Goal: Task Accomplishment & Management: Use online tool/utility

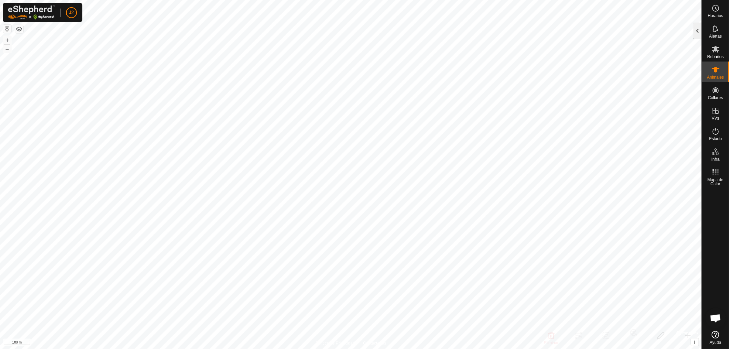
click at [699, 30] on div at bounding box center [697, 31] width 8 height 16
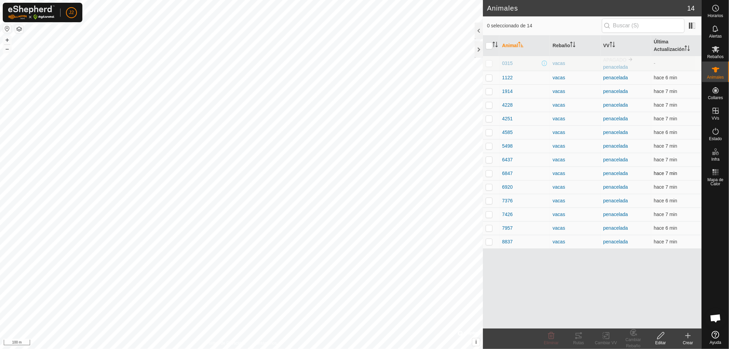
click at [489, 174] on p-checkbox at bounding box center [488, 172] width 7 height 5
click at [575, 340] on div "Rutas" at bounding box center [578, 342] width 27 height 6
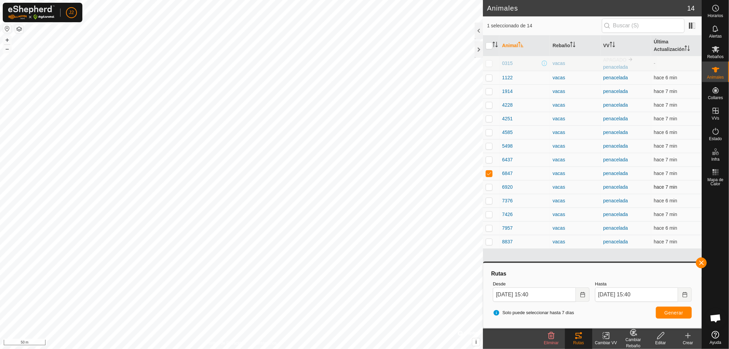
click at [494, 191] on div "Animales 14 1 seleccionado de 14 Animal Rebaño VV Última Actualización 0315 vac…" at bounding box center [350, 174] width 701 height 349
click at [488, 174] on p-checkbox at bounding box center [488, 172] width 7 height 5
checkbox input "false"
click at [702, 263] on button "button" at bounding box center [700, 262] width 11 height 11
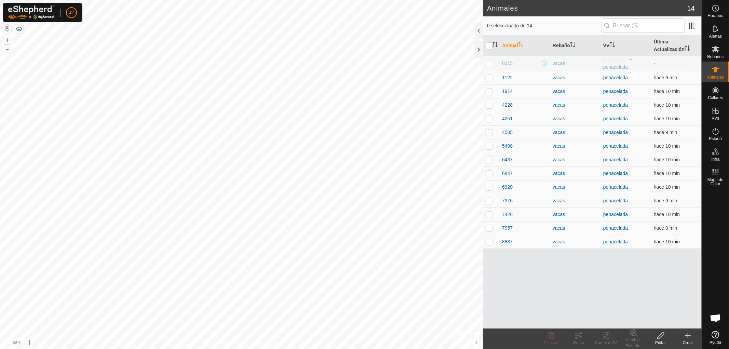
click at [490, 241] on p-checkbox at bounding box center [488, 241] width 7 height 5
click at [577, 341] on div "Rutas" at bounding box center [578, 342] width 27 height 6
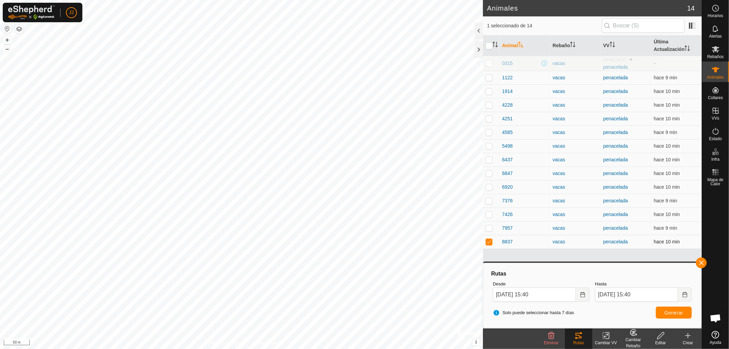
click at [488, 241] on p-checkbox at bounding box center [488, 241] width 7 height 5
checkbox input "false"
click at [699, 261] on button "button" at bounding box center [700, 262] width 11 height 11
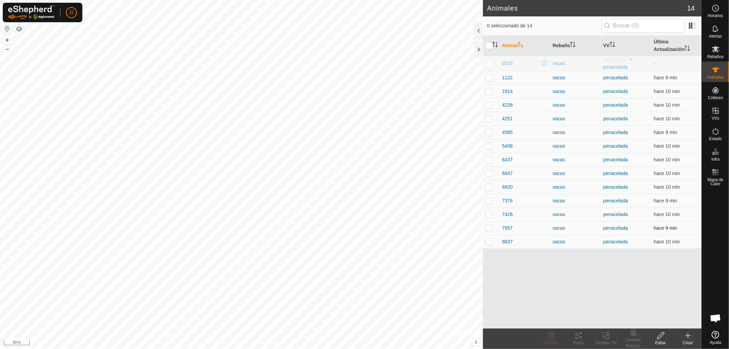
click at [488, 226] on p-checkbox at bounding box center [488, 227] width 7 height 5
click at [578, 337] on icon at bounding box center [578, 335] width 8 height 8
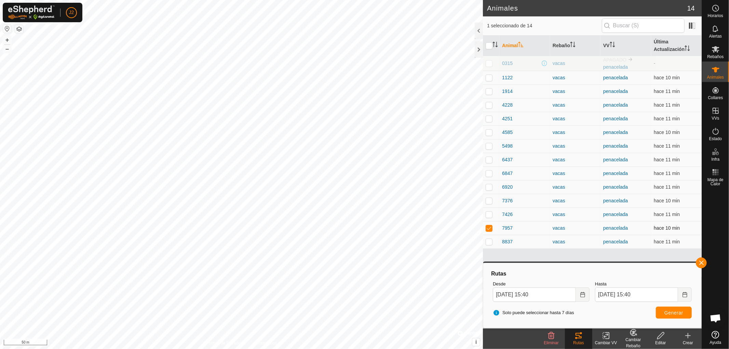
click at [487, 229] on p-checkbox at bounding box center [488, 227] width 7 height 5
checkbox input "false"
click at [699, 265] on button "button" at bounding box center [700, 262] width 11 height 11
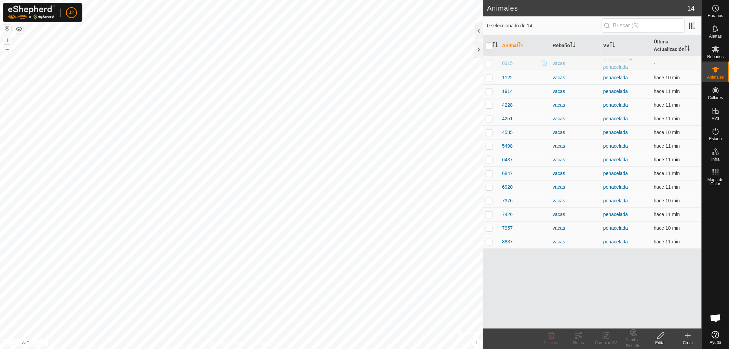
click at [488, 159] on p-checkbox at bounding box center [488, 159] width 7 height 5
click at [574, 339] on icon at bounding box center [578, 335] width 8 height 8
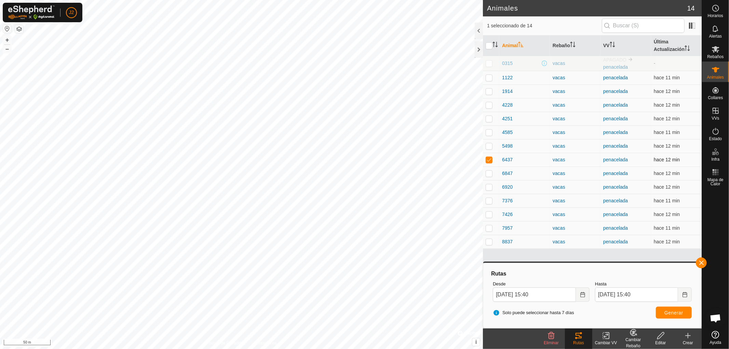
click at [489, 157] on p-checkbox at bounding box center [488, 159] width 7 height 5
checkbox input "false"
click at [701, 261] on button "button" at bounding box center [700, 262] width 11 height 11
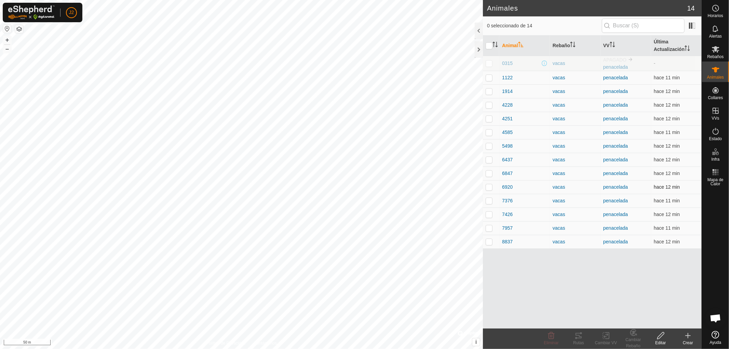
click at [488, 186] on p-checkbox at bounding box center [488, 186] width 7 height 5
click at [578, 342] on div "Rutas" at bounding box center [578, 342] width 27 height 6
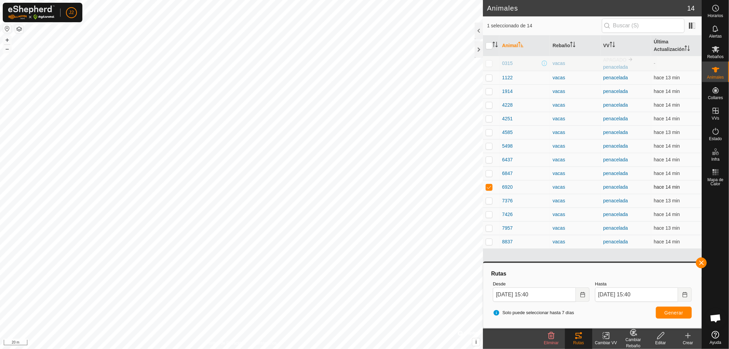
click at [488, 186] on p-checkbox at bounding box center [488, 186] width 7 height 5
checkbox input "false"
click at [702, 261] on button "button" at bounding box center [700, 262] width 11 height 11
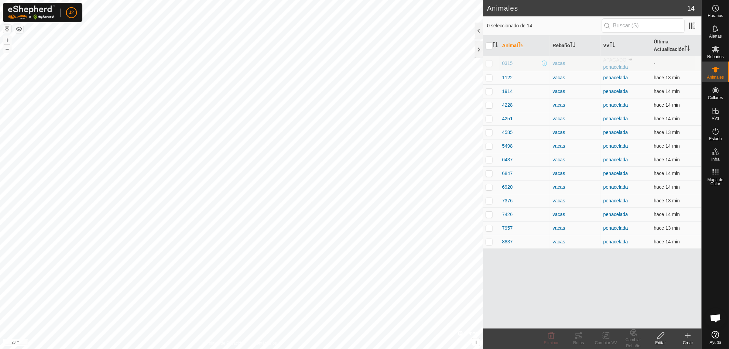
click at [490, 104] on p-checkbox at bounding box center [488, 104] width 7 height 5
click at [579, 336] on icon at bounding box center [578, 335] width 6 height 5
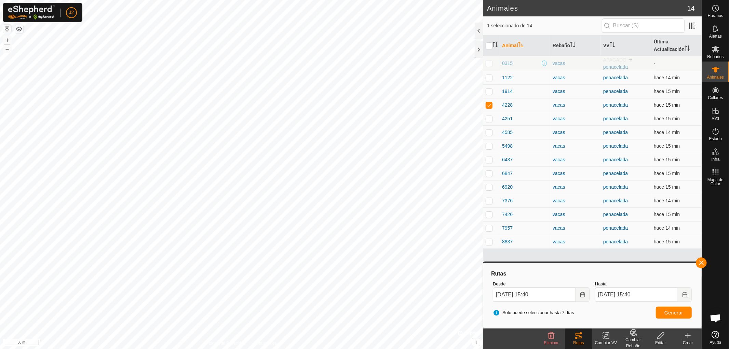
click at [487, 103] on p-checkbox at bounding box center [488, 104] width 7 height 5
checkbox input "false"
click at [699, 260] on button "button" at bounding box center [700, 262] width 11 height 11
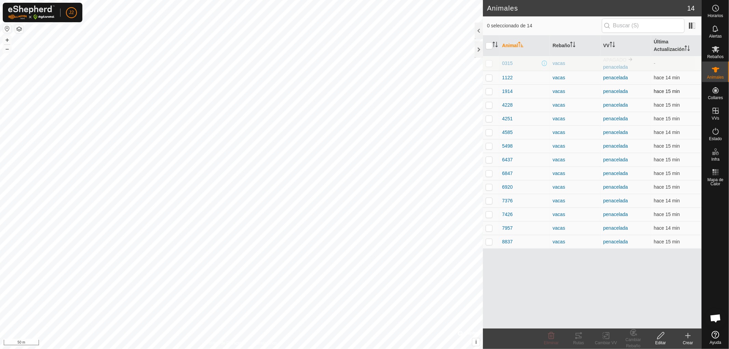
drag, startPoint x: 486, startPoint y: 92, endPoint x: 483, endPoint y: 97, distance: 6.4
click at [486, 92] on p-checkbox at bounding box center [488, 90] width 7 height 5
click at [575, 340] on div "Rutas" at bounding box center [578, 342] width 27 height 6
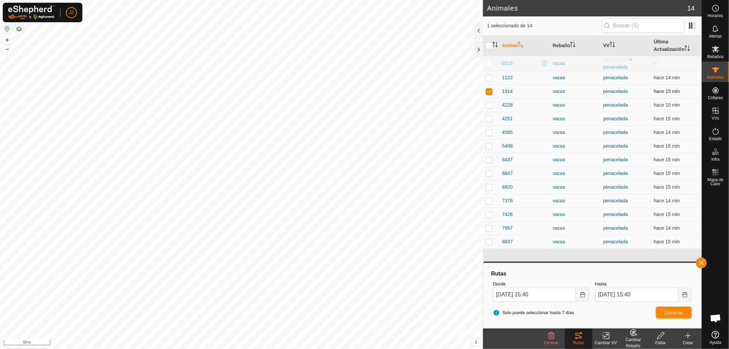
click at [488, 91] on p-checkbox at bounding box center [488, 90] width 7 height 5
checkbox input "false"
click at [702, 262] on button "button" at bounding box center [700, 262] width 11 height 11
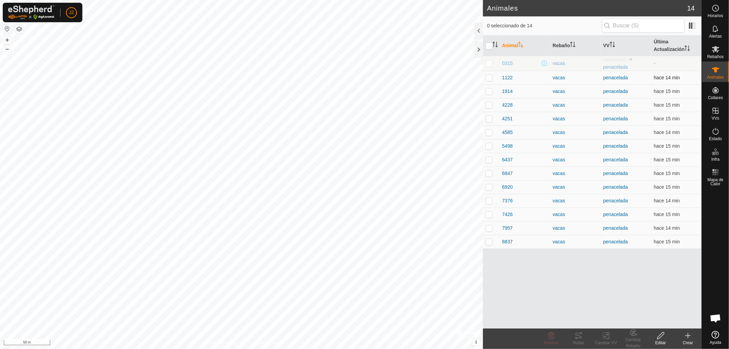
click at [487, 78] on p-checkbox at bounding box center [488, 77] width 7 height 5
click at [582, 341] on div "Rutas" at bounding box center [578, 342] width 27 height 6
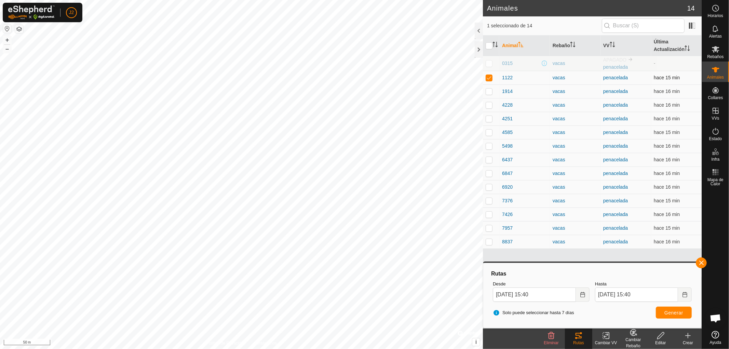
click at [489, 78] on p-checkbox at bounding box center [488, 77] width 7 height 5
checkbox input "false"
click at [698, 263] on button "button" at bounding box center [700, 262] width 11 height 11
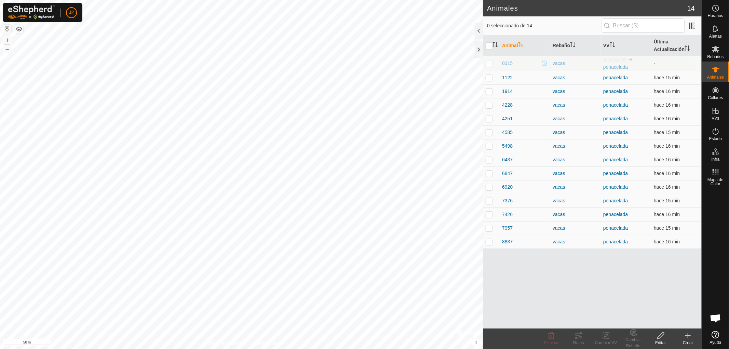
click at [487, 118] on p-checkbox at bounding box center [488, 118] width 7 height 5
checkbox input "true"
click at [579, 336] on icon at bounding box center [578, 335] width 6 height 5
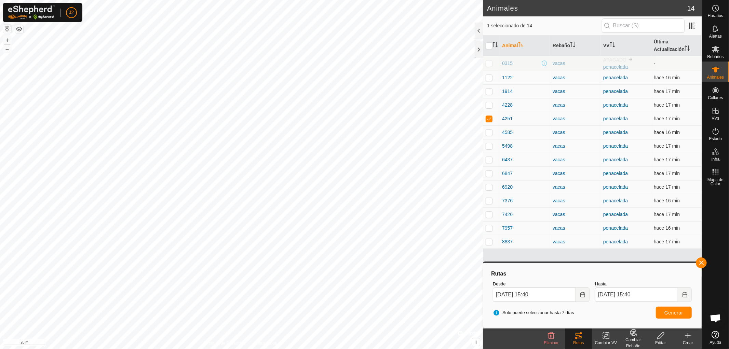
click at [489, 132] on p-checkbox at bounding box center [488, 131] width 7 height 5
checkbox input "true"
click at [489, 118] on p-checkbox at bounding box center [488, 118] width 7 height 5
checkbox input "false"
click at [701, 262] on button "button" at bounding box center [700, 262] width 11 height 11
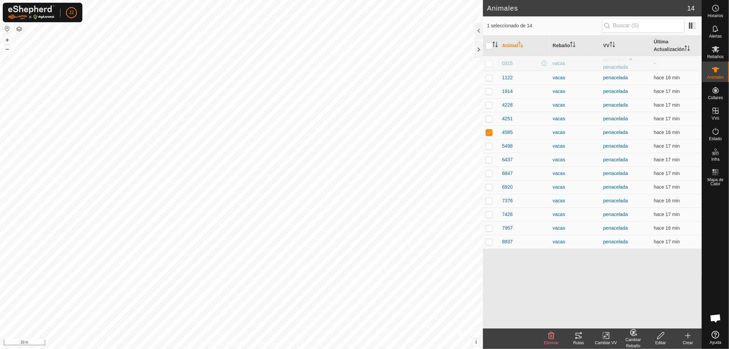
click at [579, 337] on icon at bounding box center [578, 335] width 8 height 8
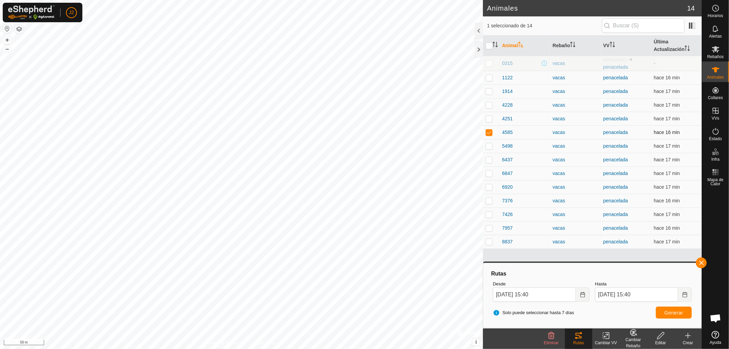
click at [488, 130] on p-checkbox at bounding box center [488, 131] width 7 height 5
checkbox input "false"
click at [701, 261] on span "button" at bounding box center [700, 262] width 5 height 5
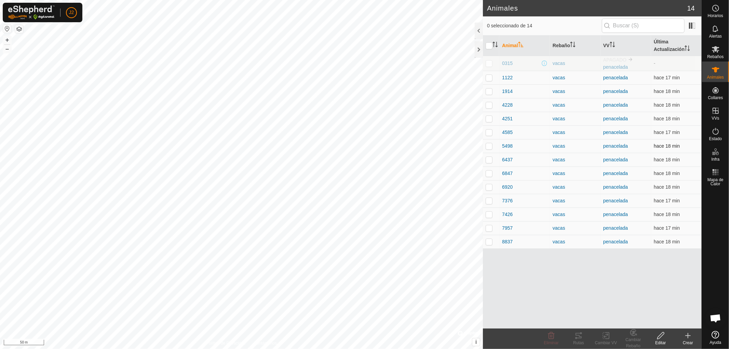
click at [487, 144] on p-checkbox at bounding box center [488, 145] width 7 height 5
click at [578, 336] on icon at bounding box center [578, 335] width 8 height 8
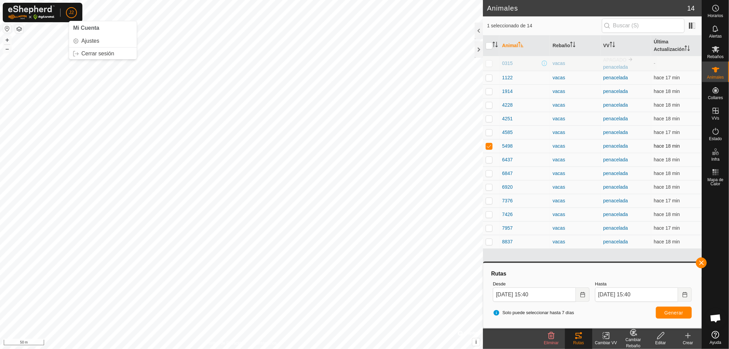
click at [489, 147] on p-checkbox at bounding box center [488, 145] width 7 height 5
checkbox input "false"
click at [699, 262] on button "button" at bounding box center [700, 262] width 11 height 11
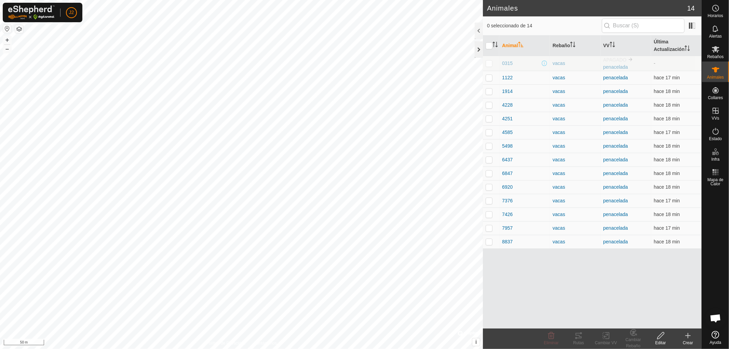
click at [476, 49] on div at bounding box center [478, 49] width 8 height 16
